Goal: Navigation & Orientation: Find specific page/section

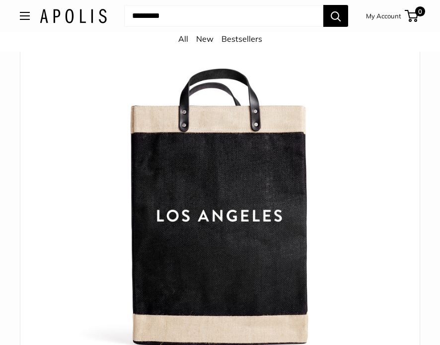
scroll to position [122, 0]
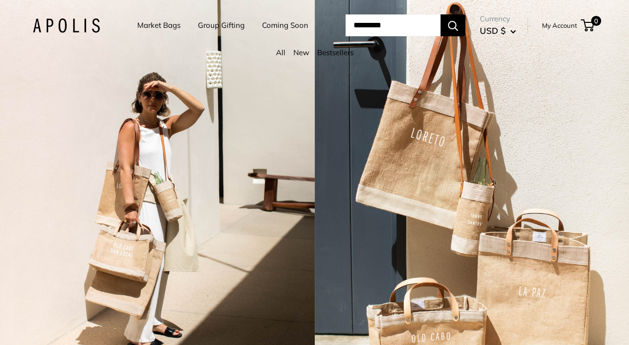
click at [158, 26] on link "Market Bags" at bounding box center [158, 25] width 43 height 14
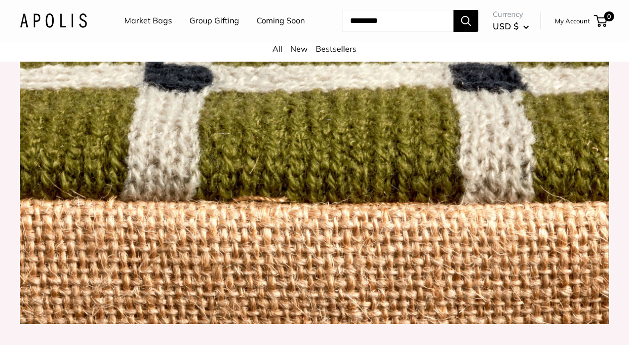
scroll to position [832, 0]
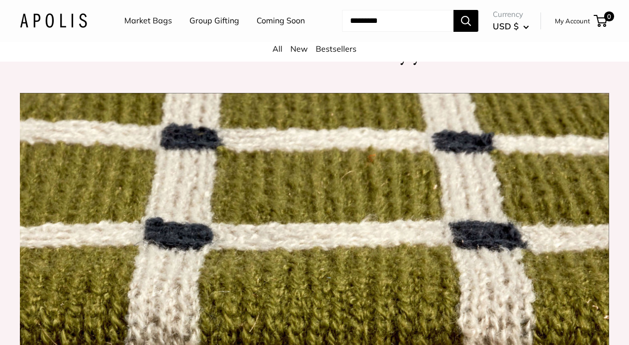
click at [159, 25] on link "Market Bags" at bounding box center [148, 20] width 48 height 15
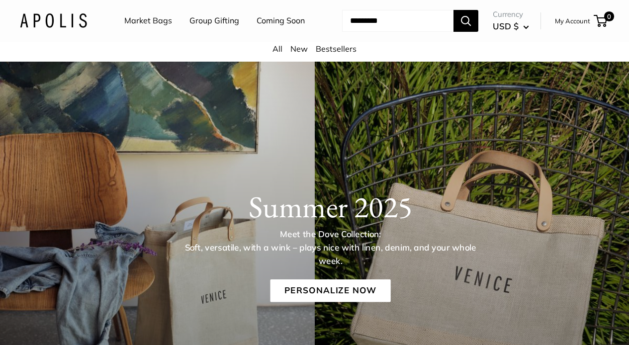
click at [155, 21] on link "Market Bags" at bounding box center [148, 20] width 48 height 15
click at [63, 22] on img at bounding box center [53, 20] width 67 height 14
